Goal: Transaction & Acquisition: Purchase product/service

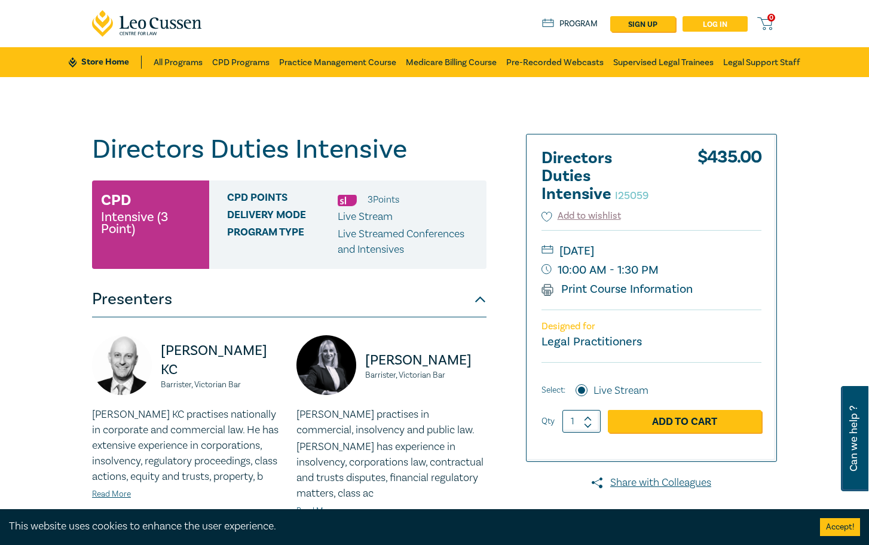
click at [712, 25] on link "Log in" at bounding box center [715, 24] width 65 height 16
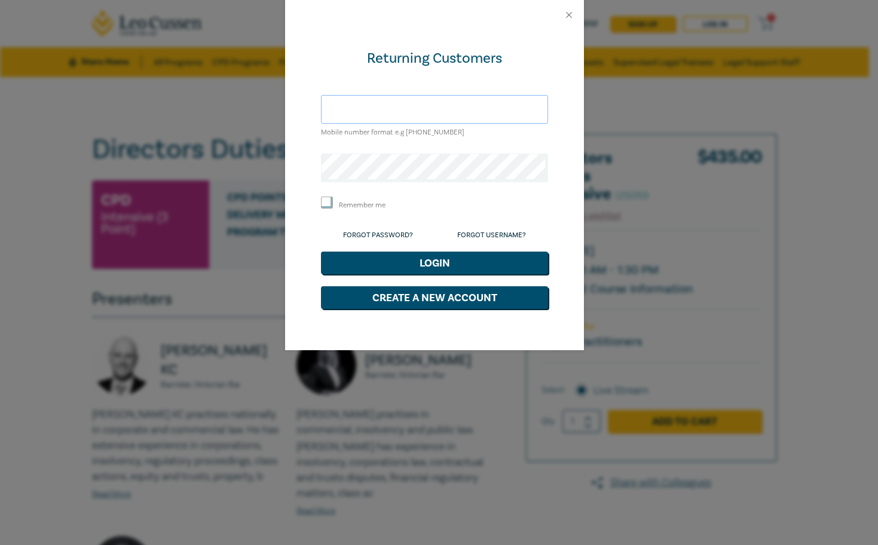
click at [396, 117] on input "text" at bounding box center [434, 109] width 227 height 29
drag, startPoint x: 398, startPoint y: 122, endPoint x: 366, endPoint y: 106, distance: 35.6
click at [366, 106] on input "text" at bounding box center [434, 109] width 227 height 29
type input "mitchell@sharrockpitman.com.au"
click at [321, 252] on button "Login" at bounding box center [434, 263] width 227 height 23
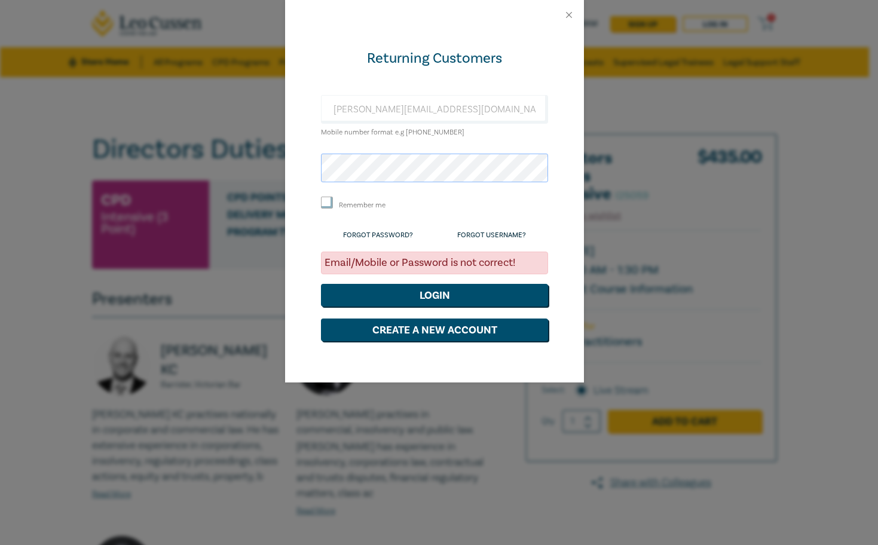
click at [265, 157] on div "Returning Customers mitchell@sharrockpitman.com.au Mobile number format e.g +61…" at bounding box center [439, 272] width 878 height 545
click at [331, 203] on input "Remember me" at bounding box center [327, 203] width 12 height 12
checkbox input "true"
click at [405, 298] on button "Login" at bounding box center [434, 295] width 227 height 23
click at [466, 146] on form "Returning Customers mitchell@sharrockpitman.com.au Mobile number format e.g +61…" at bounding box center [434, 195] width 227 height 292
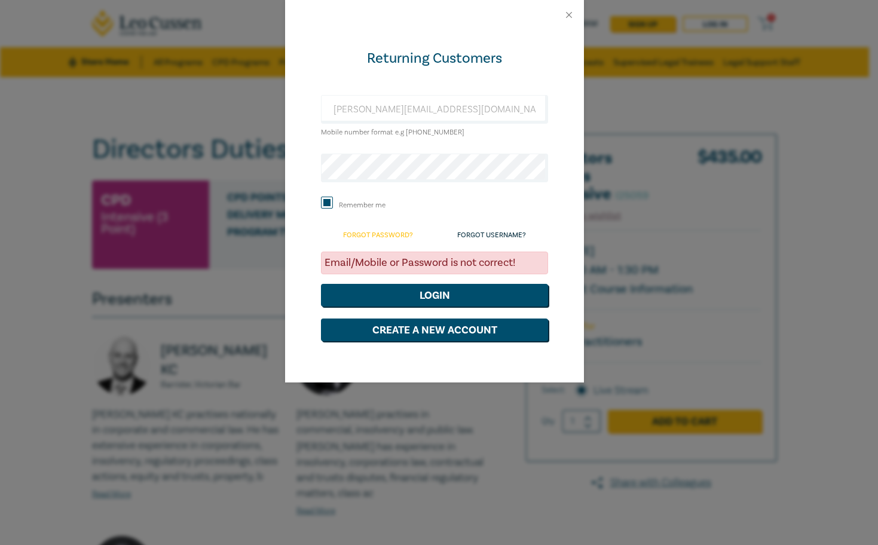
click at [408, 236] on link "Forgot Password?" at bounding box center [378, 235] width 70 height 9
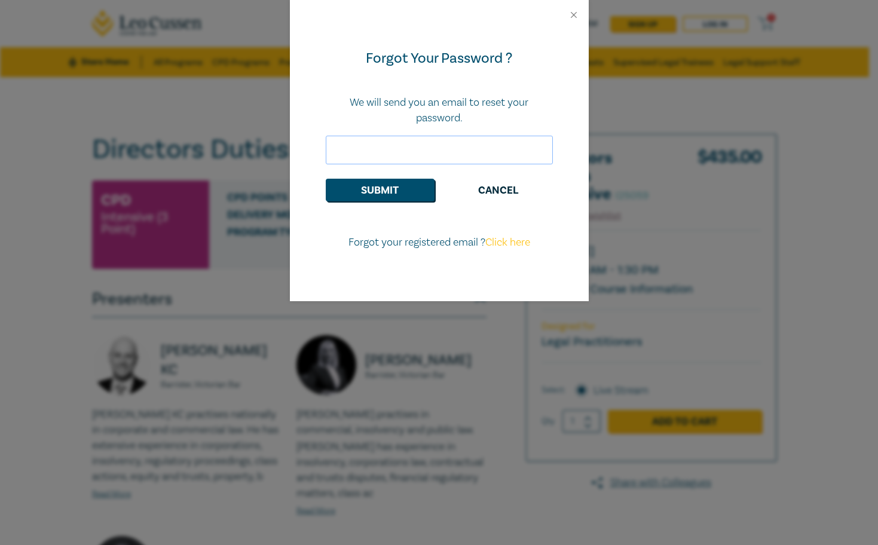
click at [398, 161] on input "email" at bounding box center [439, 150] width 227 height 29
type input "mitchell@sharrockpitman.com.au"
click at [413, 192] on button "Submit" at bounding box center [380, 190] width 109 height 23
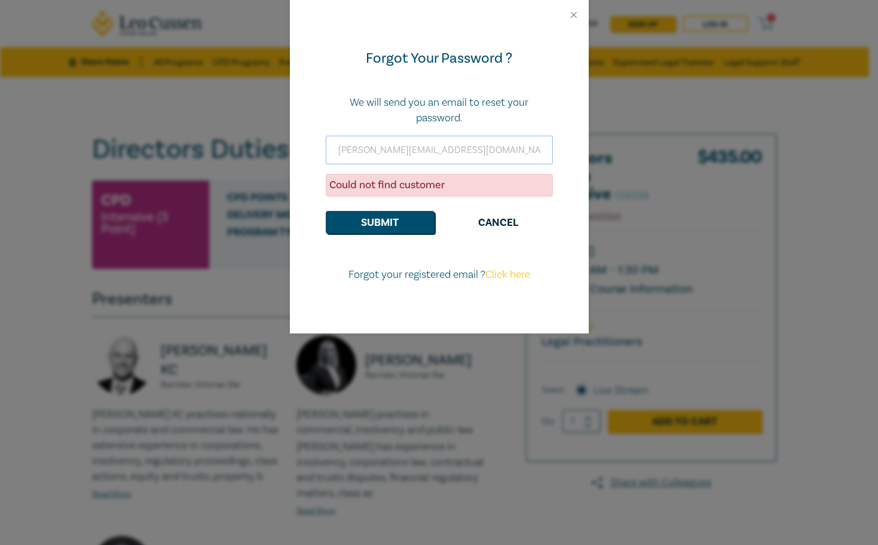
click at [339, 145] on input "mitchell@sharrockpitman.com.au" at bounding box center [439, 150] width 227 height 29
click at [338, 147] on input "mitchell@sharrockpitman.com.au" at bounding box center [439, 150] width 227 height 29
click at [436, 112] on p "We will send you an email to reset your password." at bounding box center [439, 110] width 227 height 31
click at [493, 224] on button "Cancel" at bounding box center [498, 222] width 109 height 23
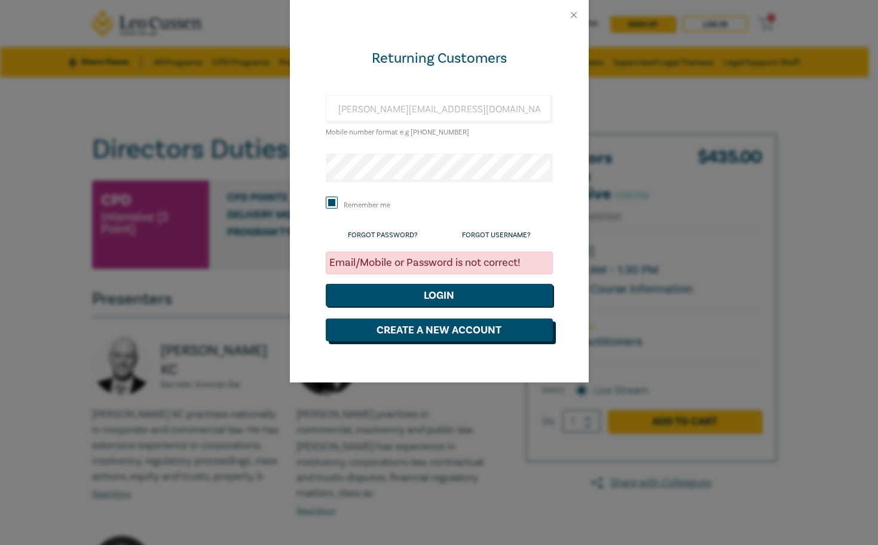
click at [413, 322] on button "Create a New Account" at bounding box center [439, 330] width 227 height 23
select select "AU"
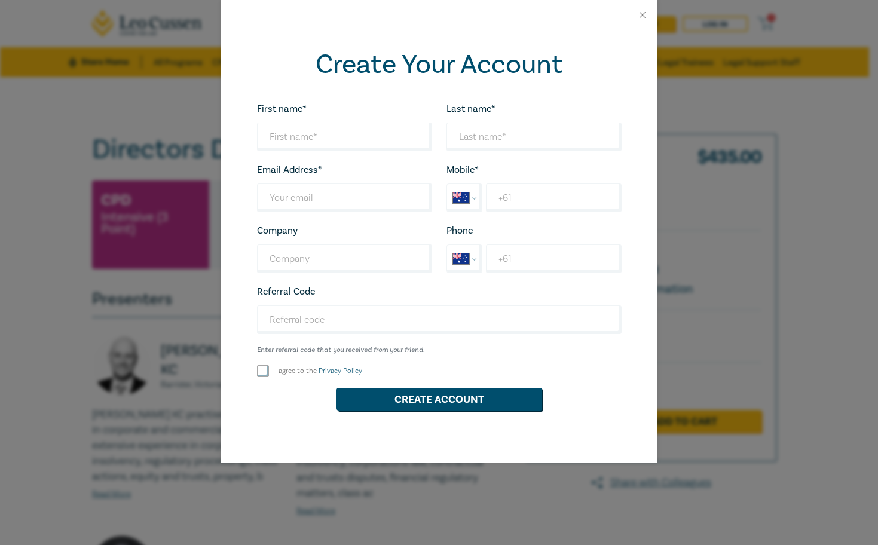
click at [303, 118] on div "First name* Looks good!" at bounding box center [345, 126] width 190 height 50
click at [307, 135] on input "First name*" at bounding box center [344, 137] width 175 height 29
type input "[PERSON_NAME]"
type input "mitchell@sharrockpitman.com.au"
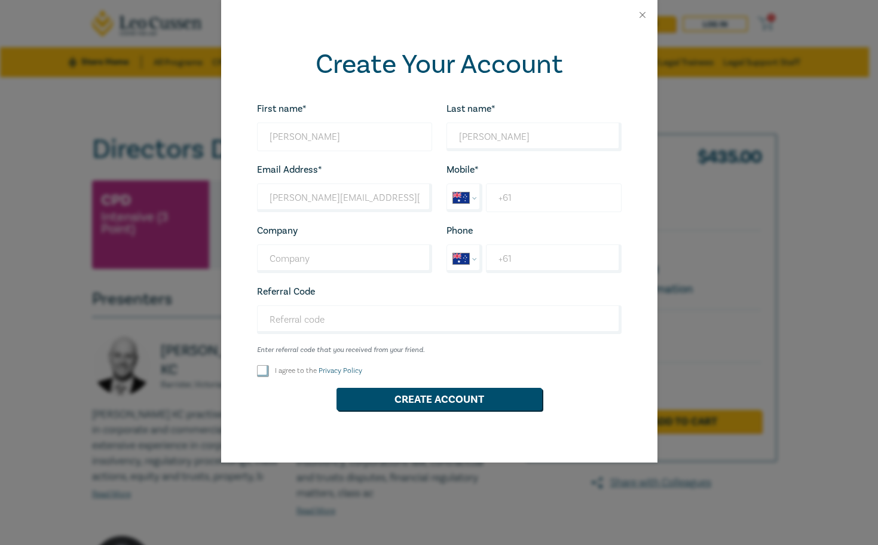
select select "ZZ"
type input "+0402033184"
type input "[PERSON_NAME] [PERSON_NAME] Legal"
click at [300, 371] on label "I agree to the Privacy Policy" at bounding box center [318, 371] width 87 height 10
click at [269, 371] on input "I agree to the Privacy Policy" at bounding box center [263, 371] width 12 height 12
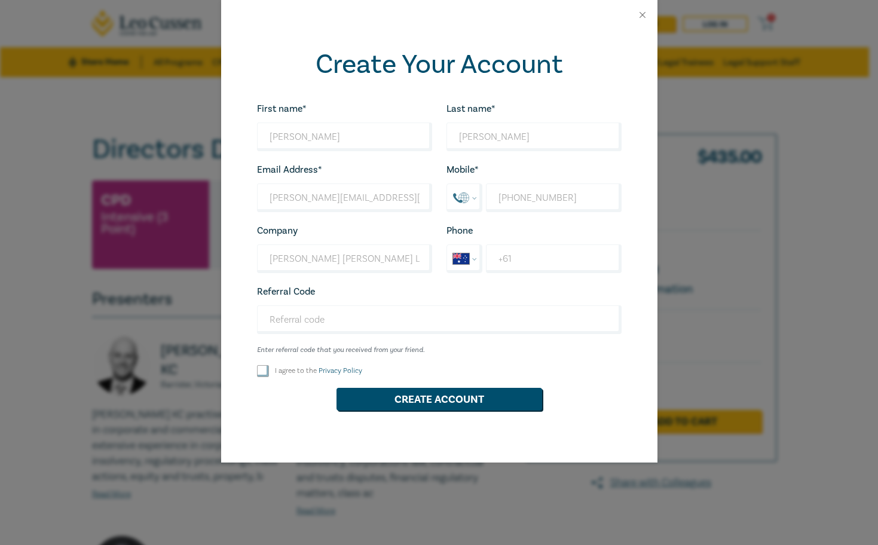
checkbox input "true"
click at [374, 398] on button "Create Account" at bounding box center [440, 399] width 206 height 23
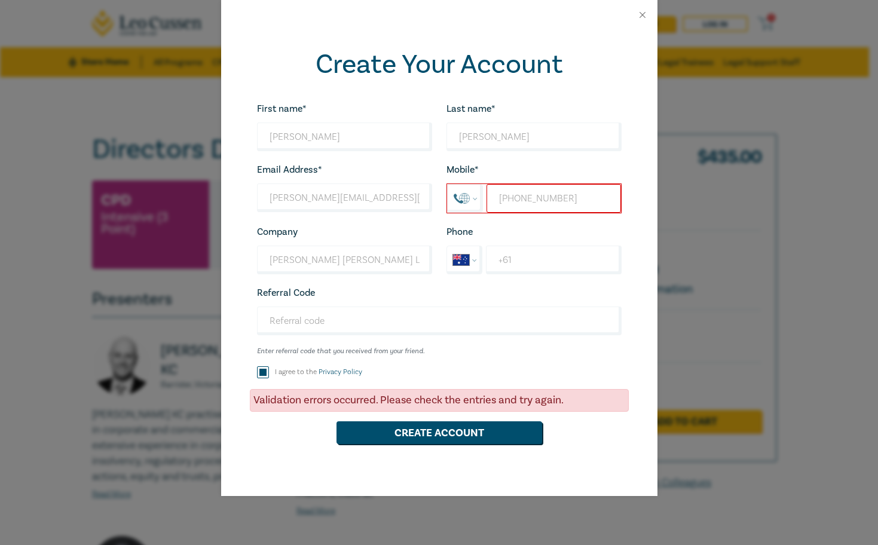
click at [543, 192] on input "+0402033184" at bounding box center [554, 198] width 134 height 29
click at [472, 197] on select "International Afghanistan Åland Islands Albania Algeria American Samoa Andorra …" at bounding box center [465, 199] width 35 height 28
select select "AU"
click at [448, 185] on select "International Afghanistan Åland Islands Albania Algeria American Samoa Andorra …" at bounding box center [465, 199] width 35 height 28
type input "+61 402 033 184"
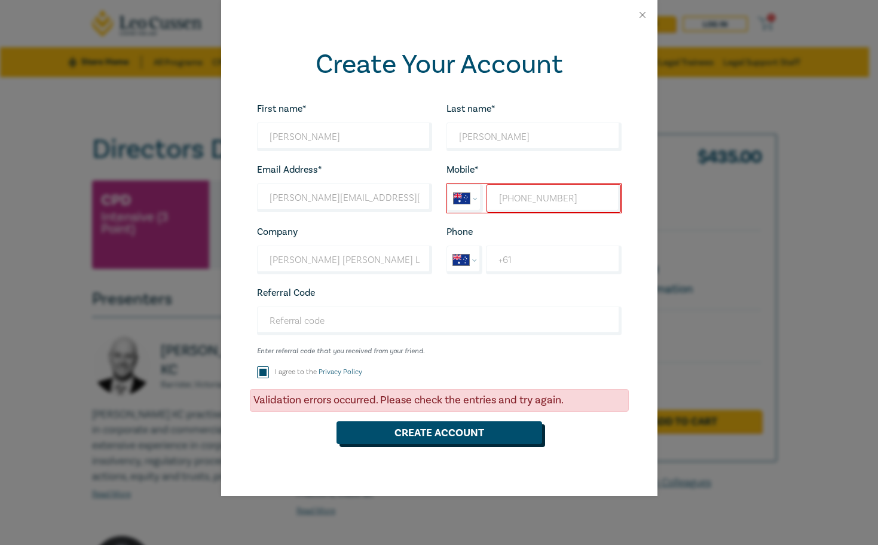
click at [454, 429] on button "Create Account" at bounding box center [440, 433] width 206 height 23
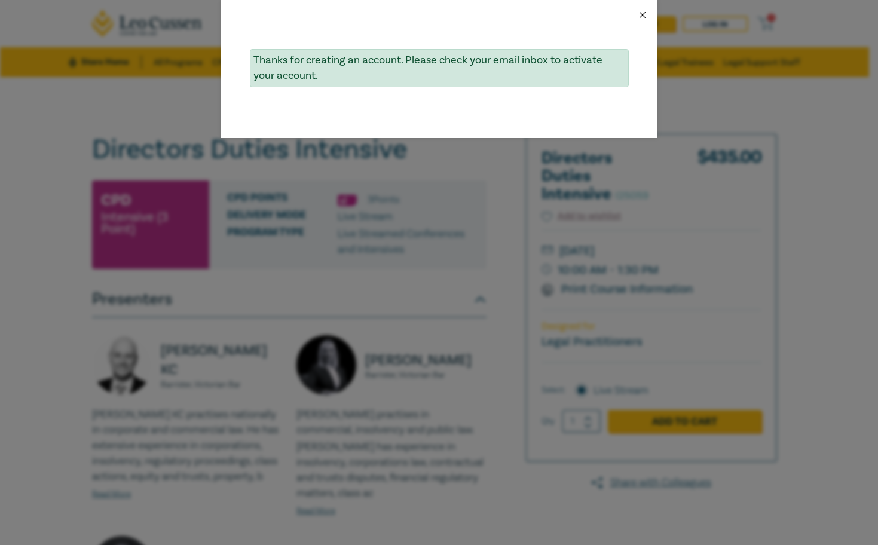
click at [645, 13] on button "Close" at bounding box center [642, 15] width 11 height 11
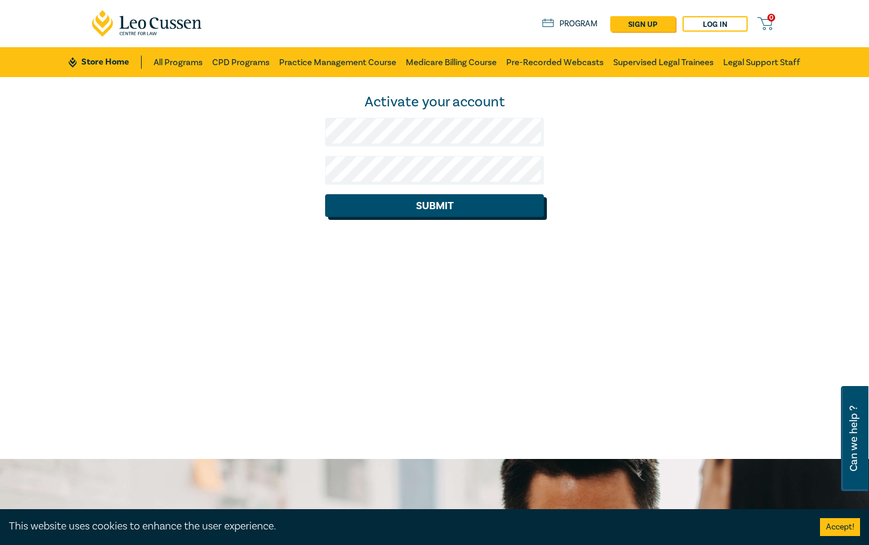
click at [398, 207] on button "Submit" at bounding box center [434, 205] width 219 height 23
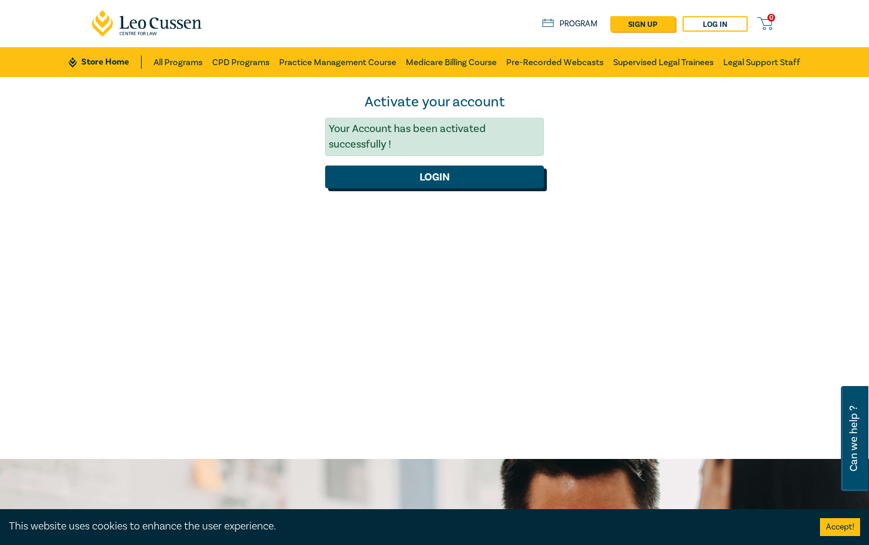
click at [460, 179] on button "Login" at bounding box center [434, 177] width 219 height 23
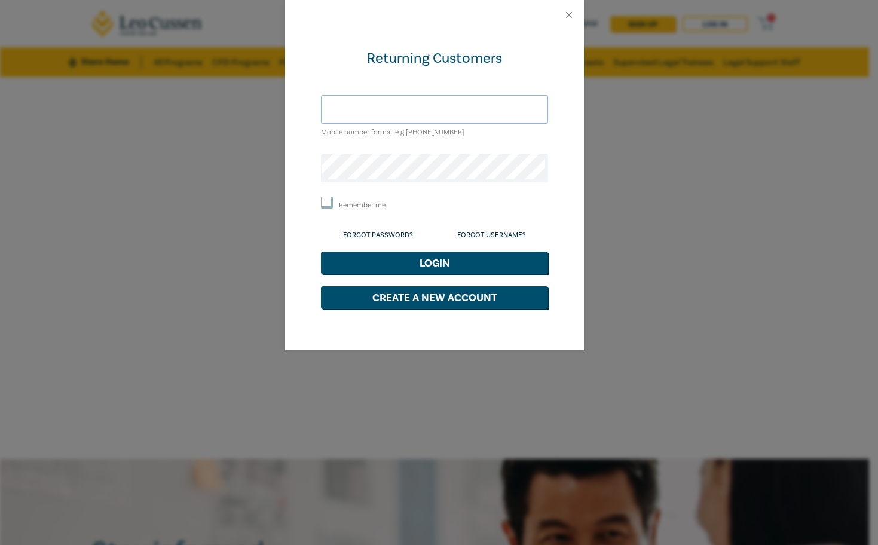
click at [431, 117] on input "text" at bounding box center [434, 109] width 227 height 29
type input "mitchell@sharrockpitman.com.au"
click at [321, 252] on button "Login" at bounding box center [434, 263] width 227 height 23
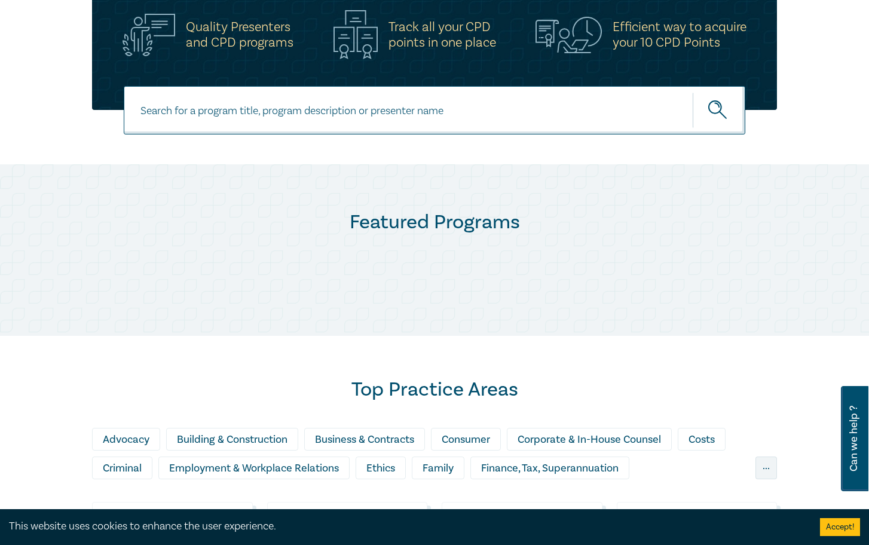
scroll to position [718, 0]
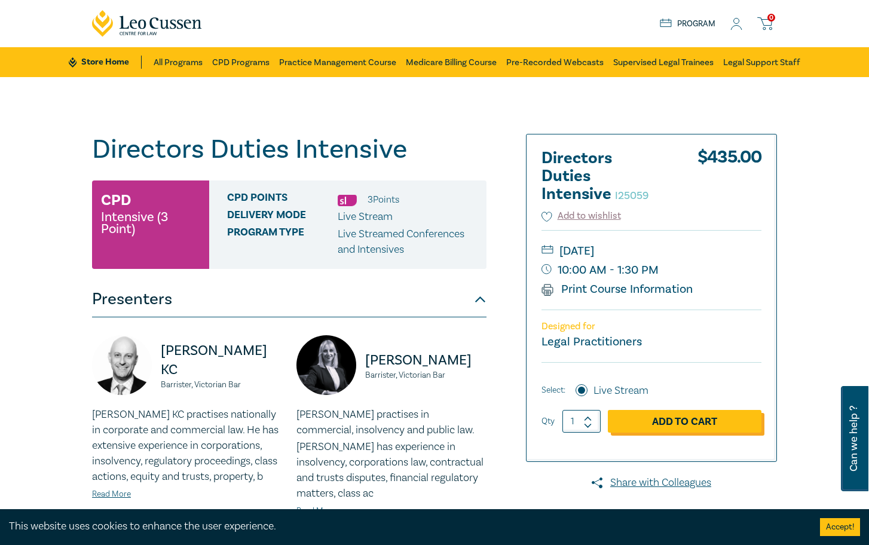
click at [682, 424] on link "Add to Cart" at bounding box center [685, 421] width 154 height 23
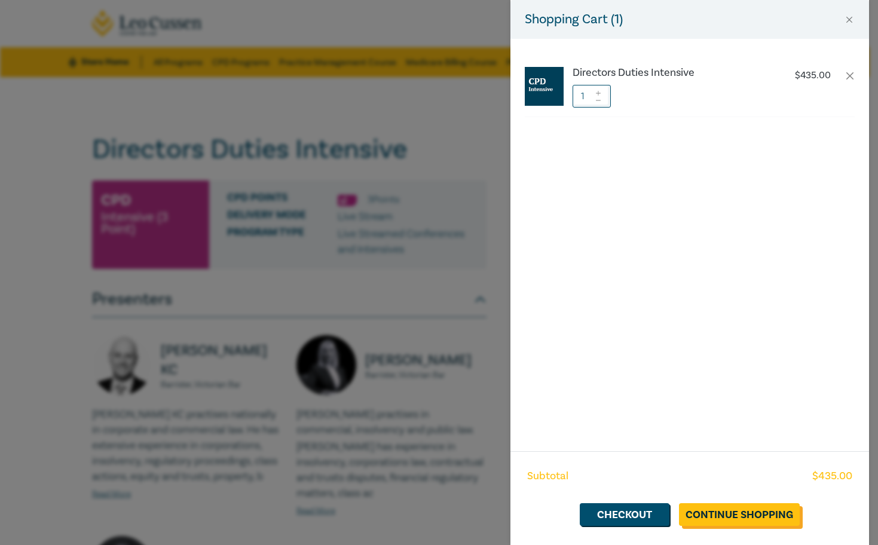
click at [726, 515] on link "Continue Shopping" at bounding box center [739, 514] width 121 height 23
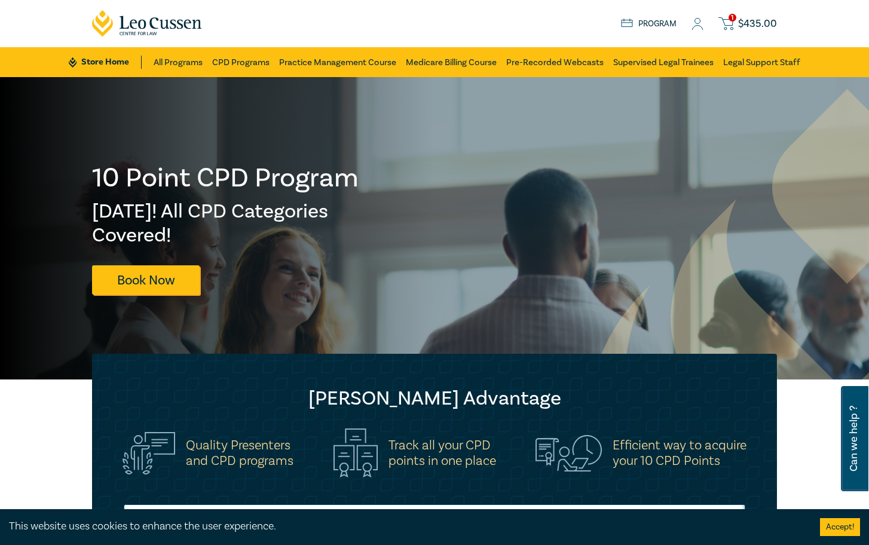
click at [771, 28] on span "$ 435.00" at bounding box center [757, 23] width 39 height 13
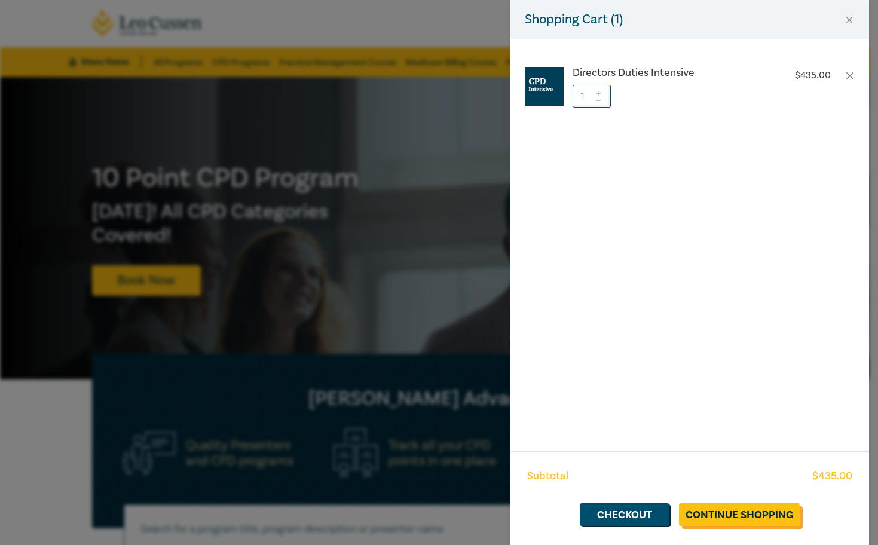
click at [758, 514] on link "Continue Shopping" at bounding box center [739, 514] width 121 height 23
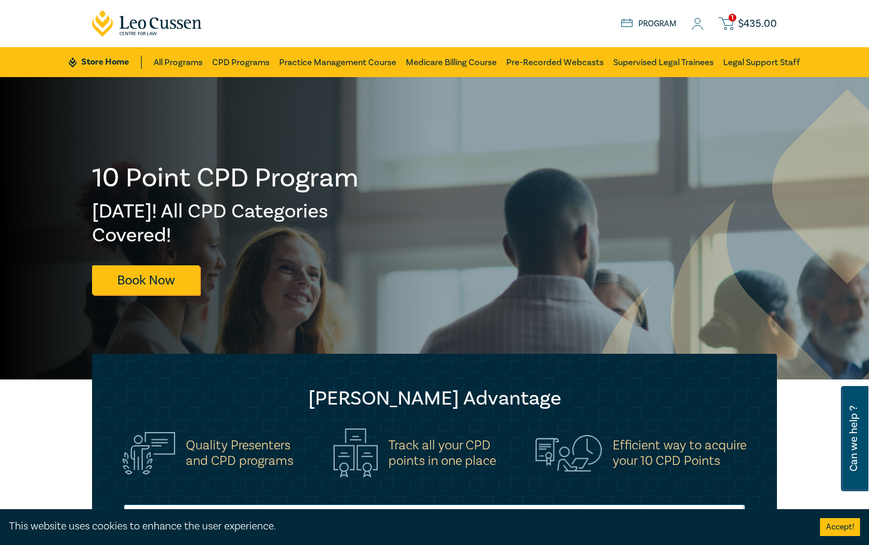
click at [747, 20] on span "$ 435.00" at bounding box center [757, 23] width 39 height 13
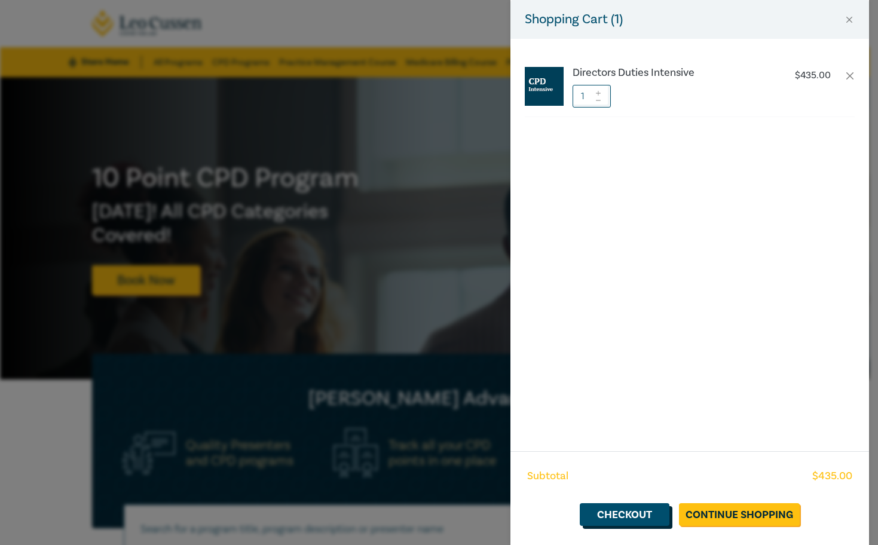
click at [655, 518] on link "Checkout" at bounding box center [625, 514] width 90 height 23
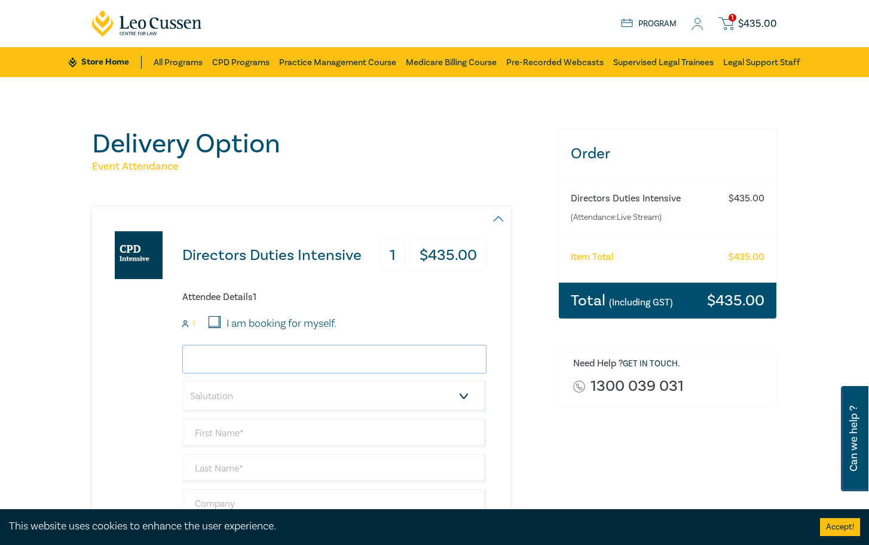
click at [273, 363] on input "email" at bounding box center [334, 359] width 304 height 29
type input "mitchell@sharrockpitman.com.au"
type input "[GEOGRAPHIC_DATA]"
click at [294, 395] on select "Salutation Mr. Mrs. Ms. Miss Dr. Prof. Other" at bounding box center [334, 396] width 304 height 32
select select "Mr."
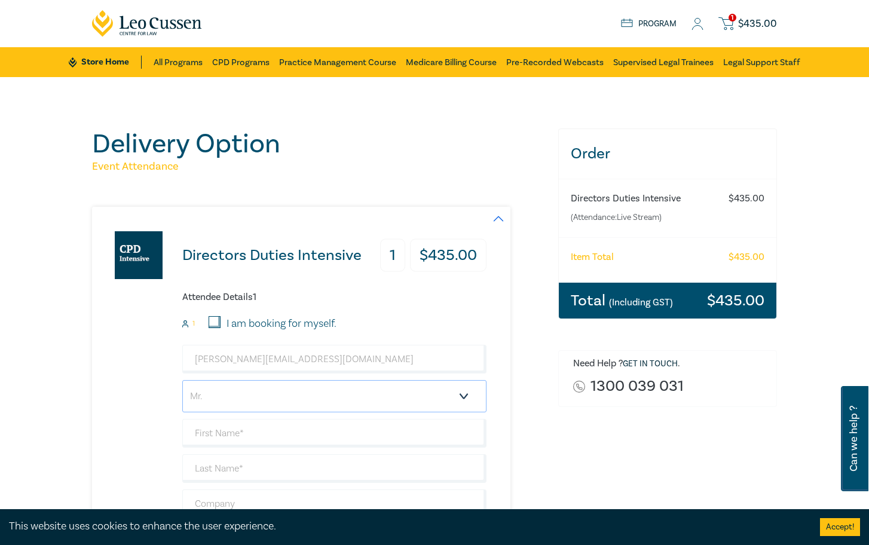
click at [182, 380] on select "Salutation Mr. Mrs. Ms. Miss Dr. Prof. Other" at bounding box center [334, 396] width 304 height 32
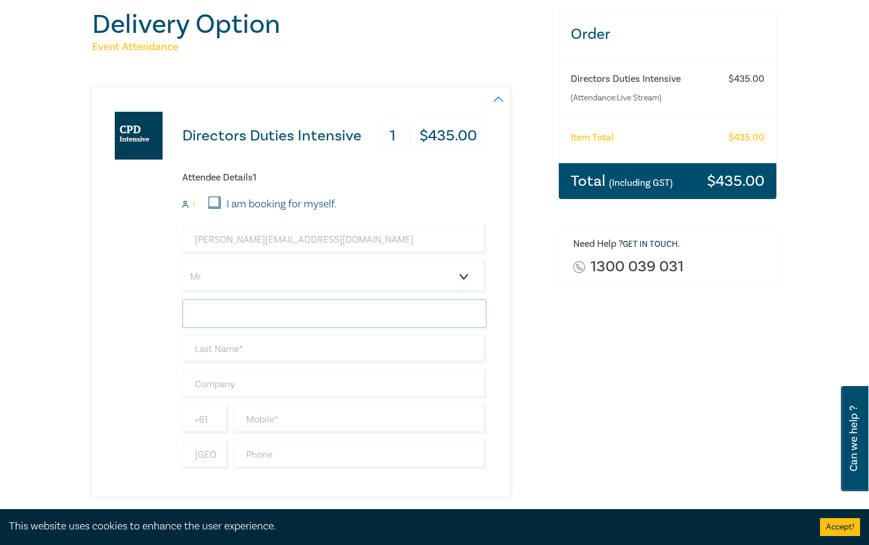
click at [231, 318] on input "text" at bounding box center [334, 314] width 304 height 29
type input "[PERSON_NAME]"
type input "[PERSON_NAME] [PERSON_NAME] Legal"
type input "0402033184"
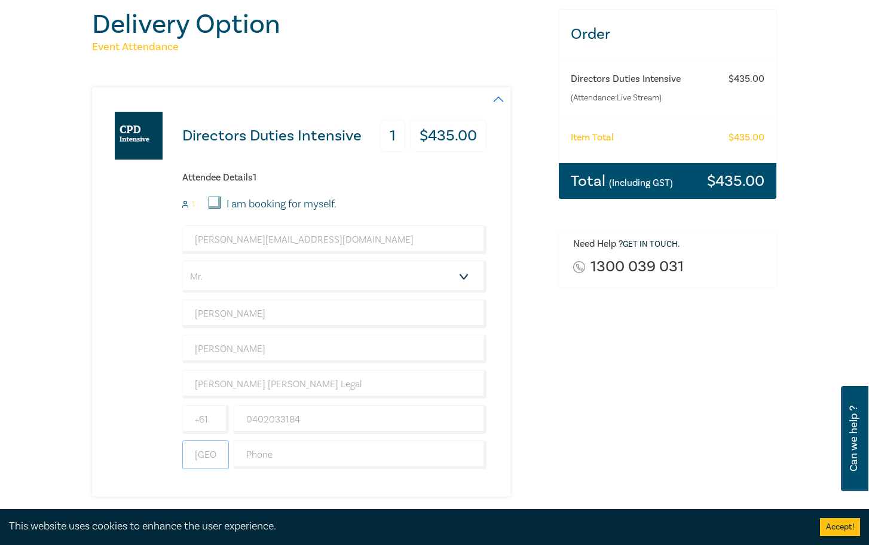
scroll to position [419, 0]
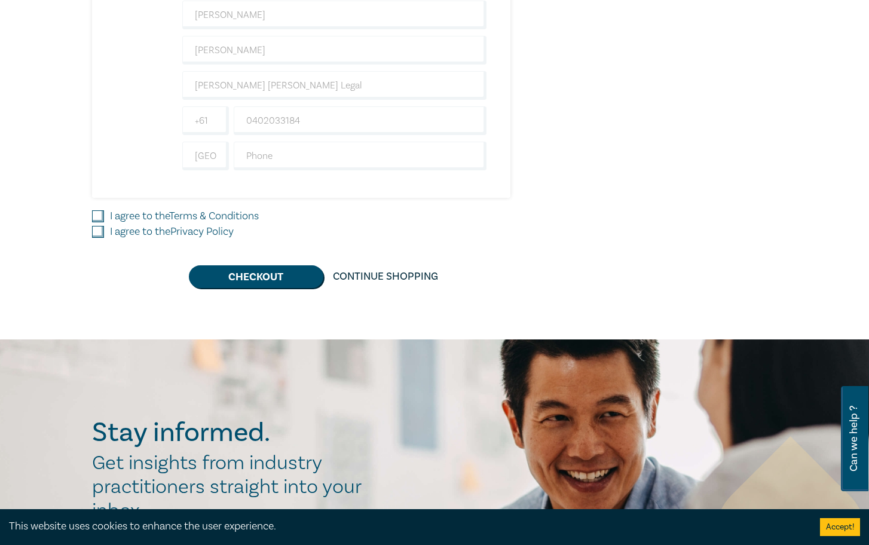
click at [100, 219] on input "I agree to the Terms & Conditions" at bounding box center [98, 216] width 12 height 12
checkbox input "true"
click at [96, 228] on input "I agree to the Privacy Policy" at bounding box center [98, 232] width 12 height 12
checkbox input "true"
click at [227, 275] on button "Checkout" at bounding box center [256, 276] width 135 height 23
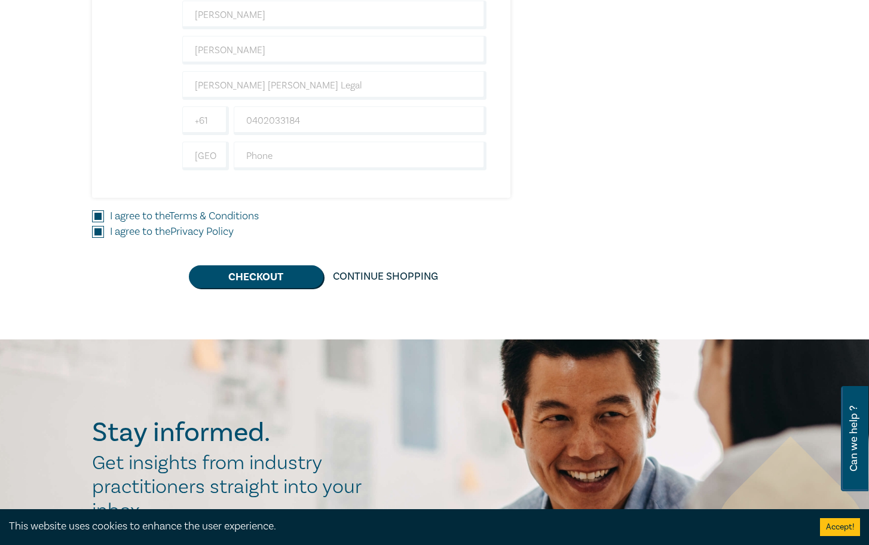
scroll to position [0, 0]
